Goal: Find specific page/section: Find specific page/section

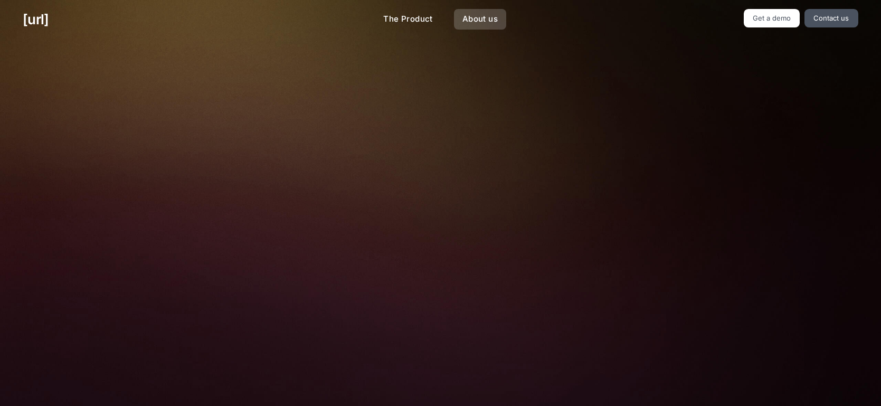
click at [489, 26] on link "About us" at bounding box center [480, 19] width 52 height 21
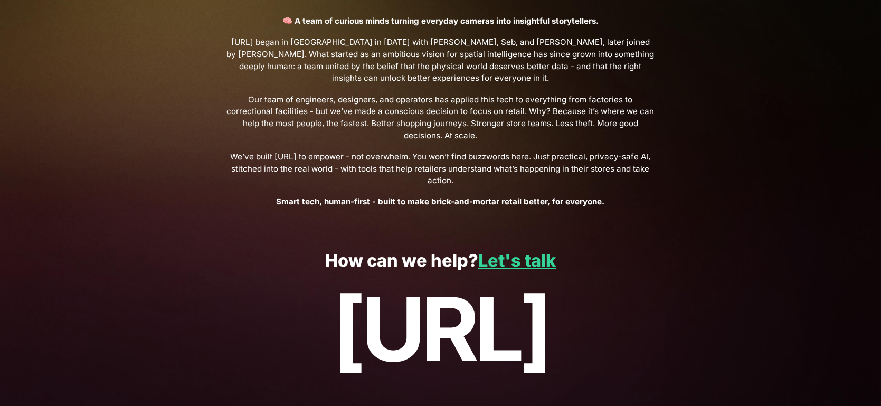
scroll to position [376, 0]
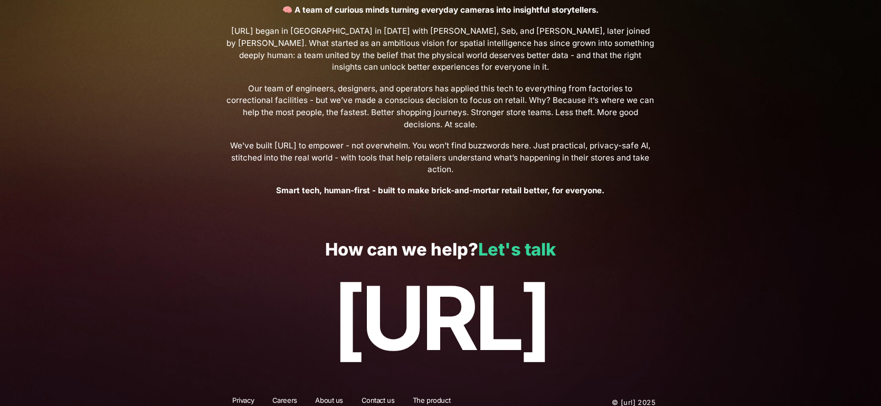
click at [494, 239] on link "Let's talk" at bounding box center [517, 249] width 78 height 21
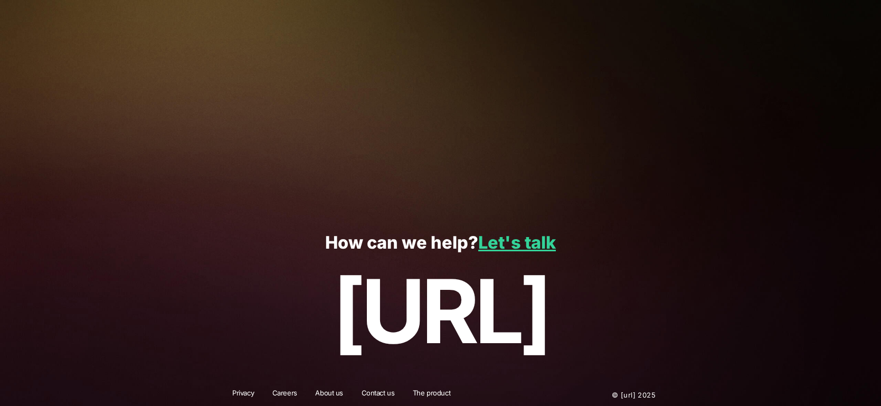
scroll to position [254, 0]
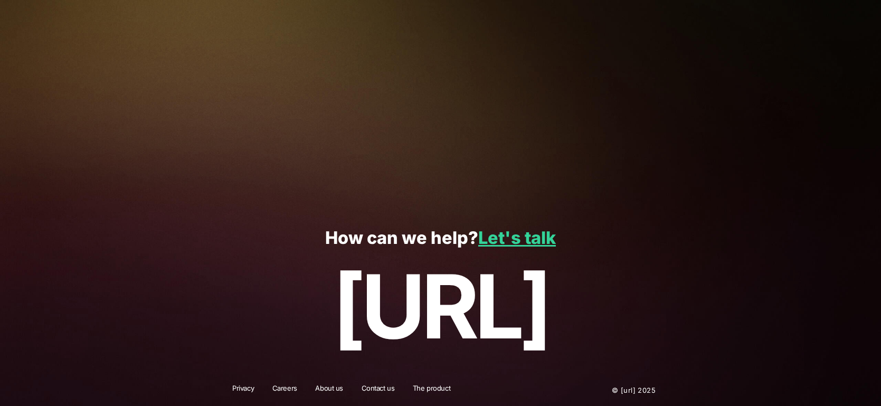
click at [287, 389] on link "Careers" at bounding box center [284, 390] width 39 height 14
click at [283, 387] on link "Careers" at bounding box center [284, 390] width 39 height 14
